Goal: Use online tool/utility: Utilize a website feature to perform a specific function

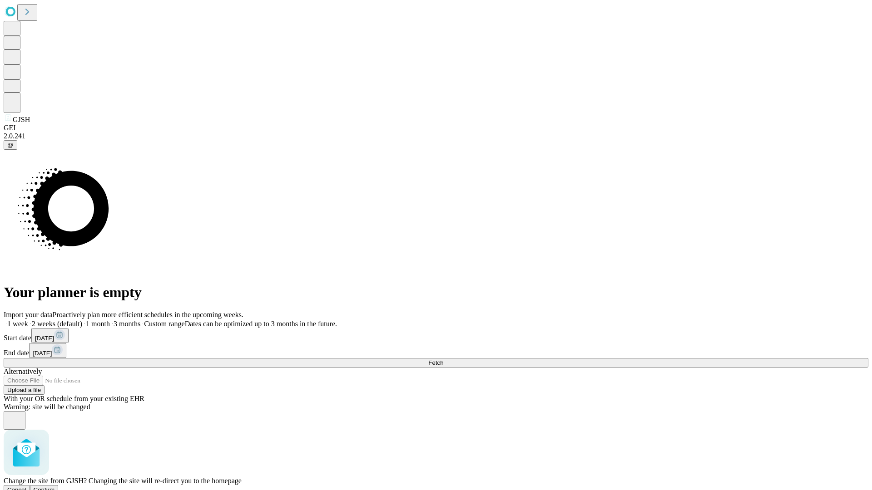
click at [55, 487] on span "Confirm" at bounding box center [44, 490] width 21 height 7
click at [82, 320] on label "2 weeks (default)" at bounding box center [55, 324] width 54 height 8
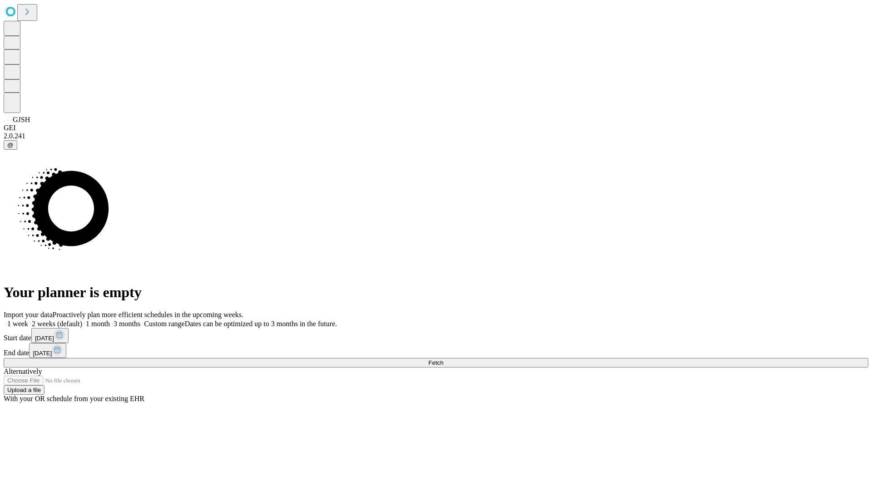
click at [443, 360] on span "Fetch" at bounding box center [435, 363] width 15 height 7
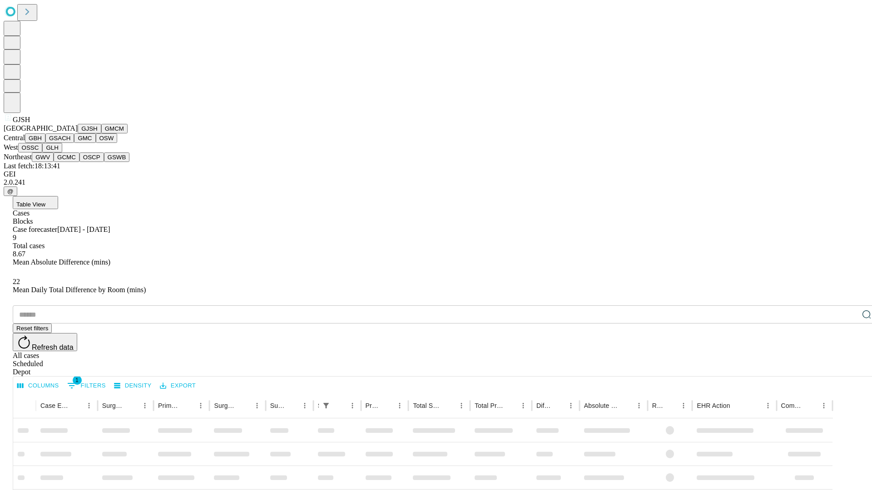
click at [101, 133] on button "GMCM" at bounding box center [114, 129] width 26 height 10
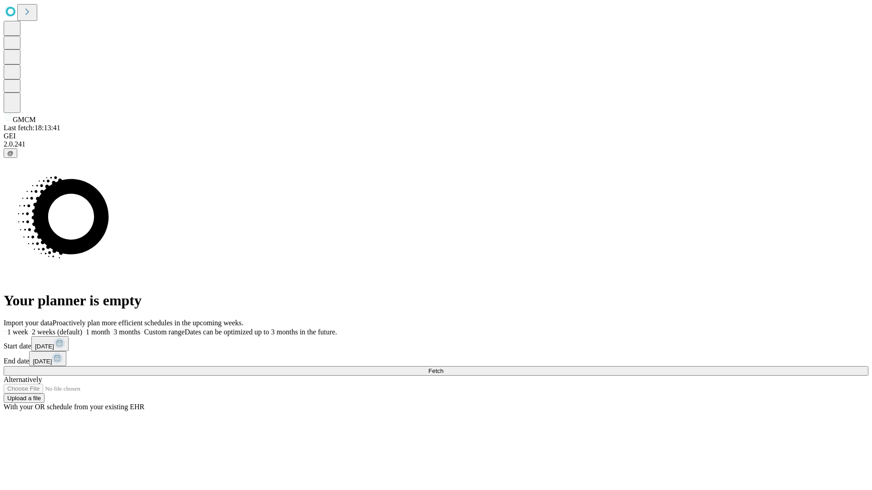
click at [82, 328] on label "2 weeks (default)" at bounding box center [55, 332] width 54 height 8
click at [443, 368] on span "Fetch" at bounding box center [435, 371] width 15 height 7
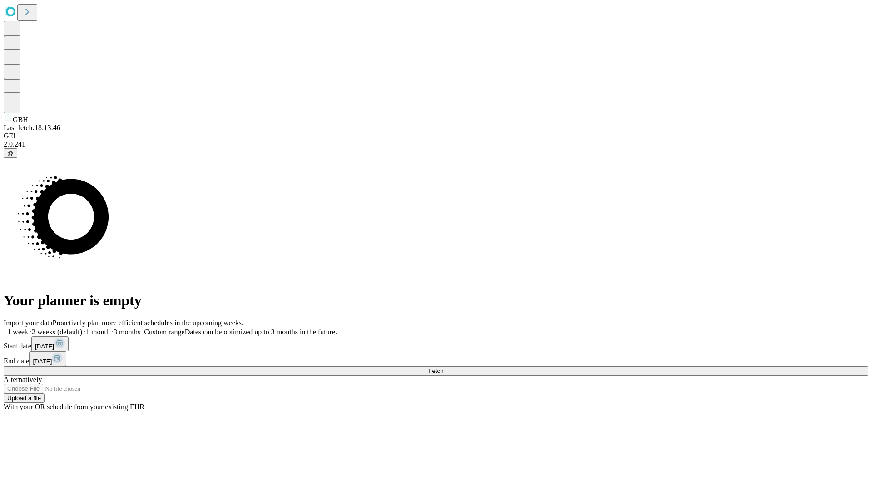
click at [82, 328] on label "2 weeks (default)" at bounding box center [55, 332] width 54 height 8
click at [443, 368] on span "Fetch" at bounding box center [435, 371] width 15 height 7
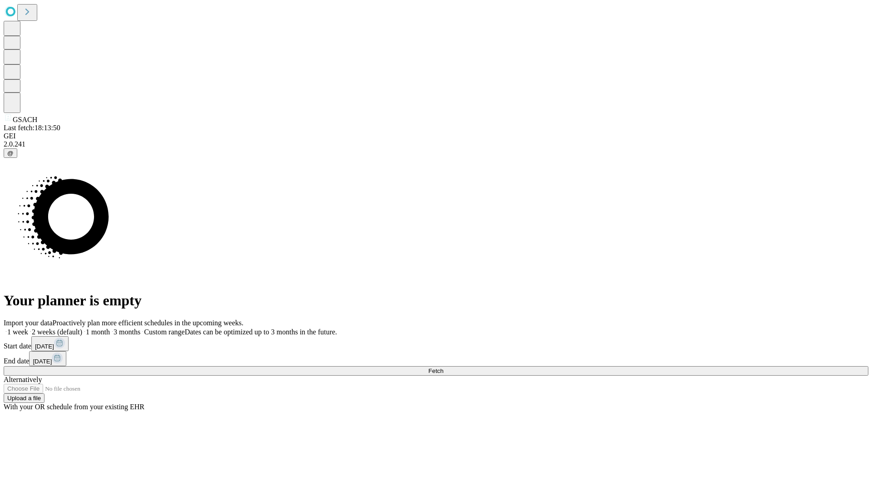
click at [82, 328] on label "2 weeks (default)" at bounding box center [55, 332] width 54 height 8
click at [443, 368] on span "Fetch" at bounding box center [435, 371] width 15 height 7
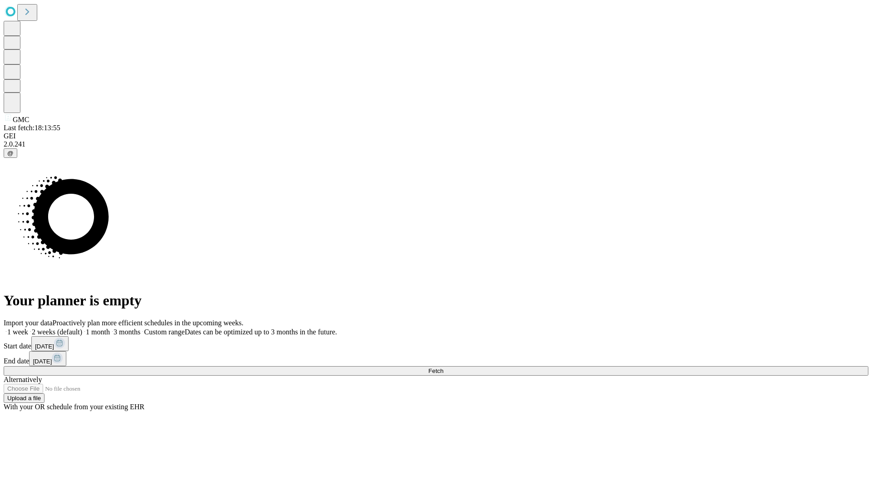
click at [82, 328] on label "2 weeks (default)" at bounding box center [55, 332] width 54 height 8
click at [443, 368] on span "Fetch" at bounding box center [435, 371] width 15 height 7
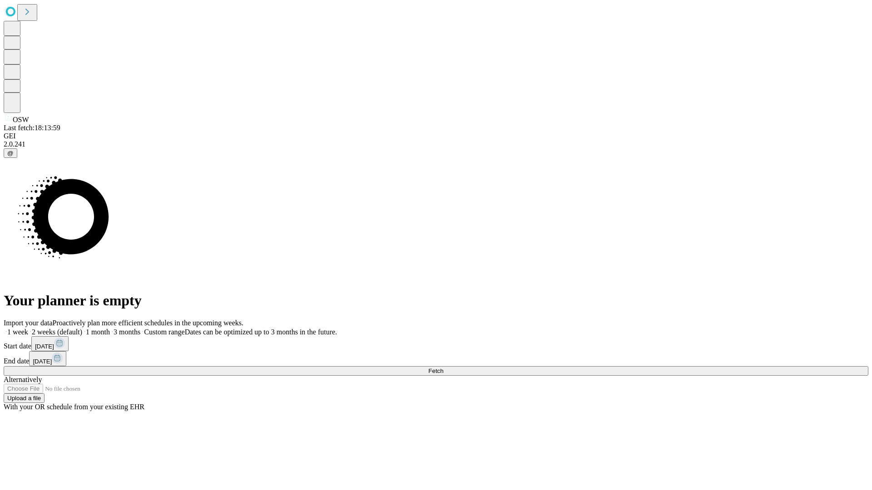
click at [82, 328] on label "2 weeks (default)" at bounding box center [55, 332] width 54 height 8
click at [443, 368] on span "Fetch" at bounding box center [435, 371] width 15 height 7
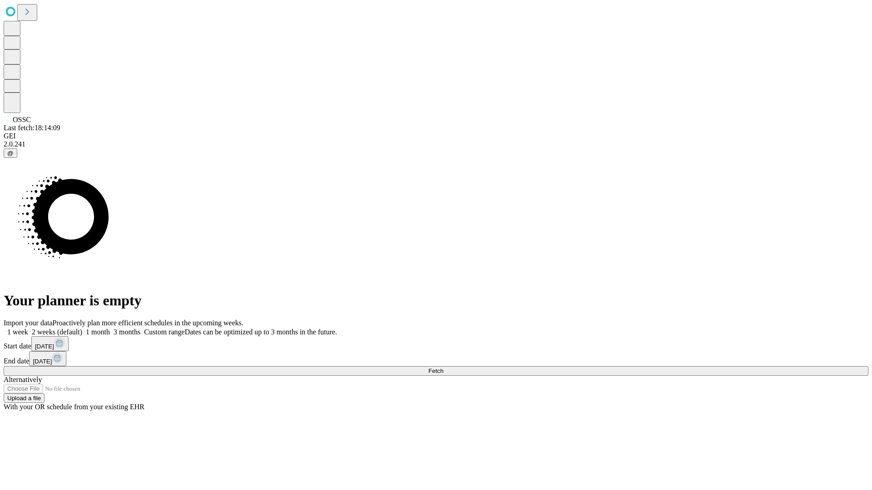
click at [82, 328] on label "2 weeks (default)" at bounding box center [55, 332] width 54 height 8
click at [443, 368] on span "Fetch" at bounding box center [435, 371] width 15 height 7
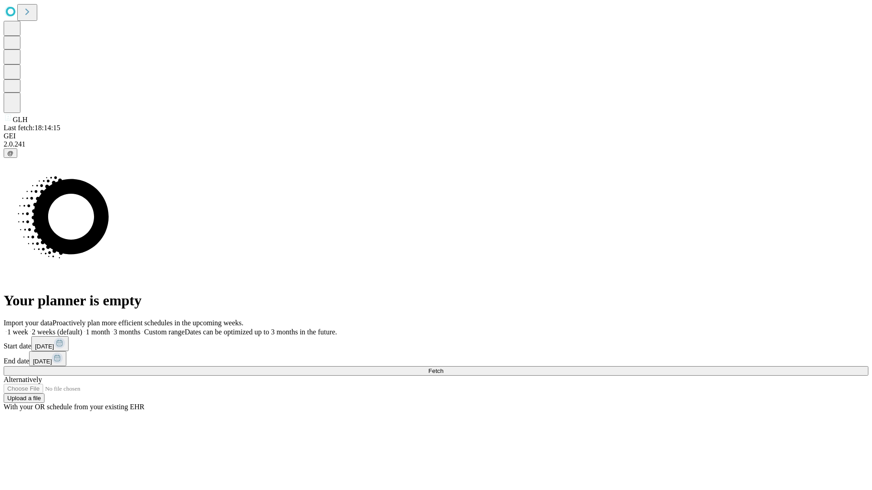
click at [82, 328] on label "2 weeks (default)" at bounding box center [55, 332] width 54 height 8
click at [443, 368] on span "Fetch" at bounding box center [435, 371] width 15 height 7
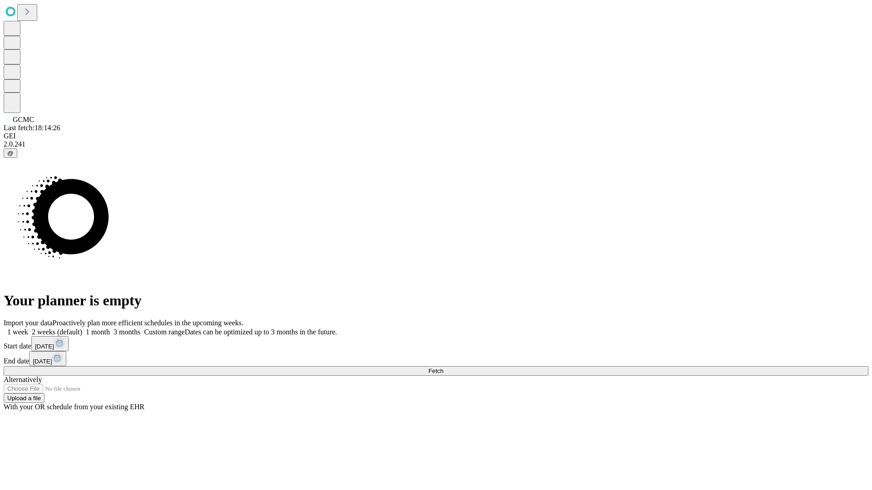
click at [82, 328] on label "2 weeks (default)" at bounding box center [55, 332] width 54 height 8
click at [443, 368] on span "Fetch" at bounding box center [435, 371] width 15 height 7
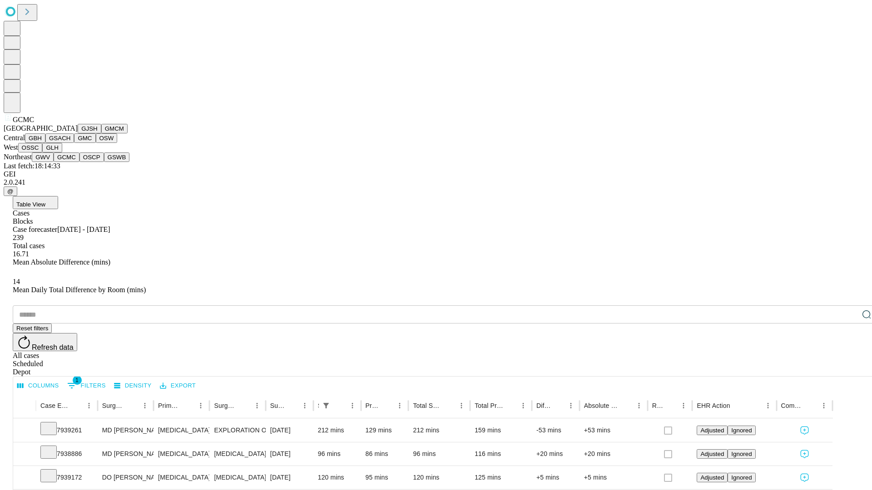
click at [79, 162] on button "OSCP" at bounding box center [91, 158] width 25 height 10
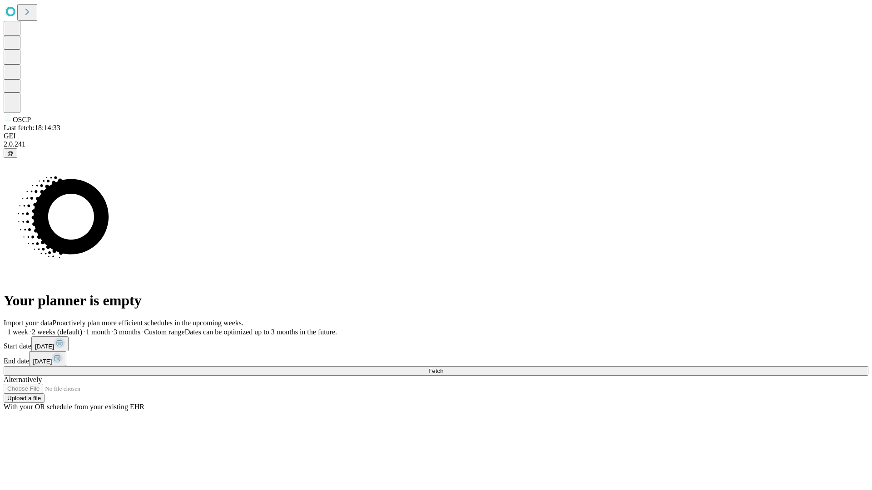
click at [82, 328] on label "2 weeks (default)" at bounding box center [55, 332] width 54 height 8
click at [443, 368] on span "Fetch" at bounding box center [435, 371] width 15 height 7
